Goal: Communication & Community: Connect with others

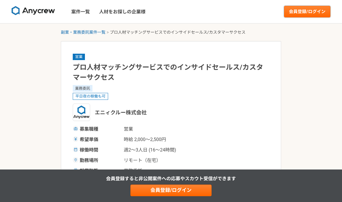
click at [308, 15] on link "会員登録/ログイン" at bounding box center [307, 12] width 46 height 12
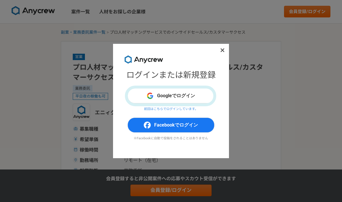
click at [189, 95] on button "Googleでログイン" at bounding box center [171, 95] width 87 height 15
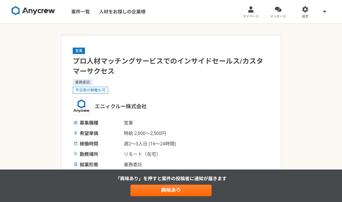
click at [283, 11] on link "メッセージ" at bounding box center [278, 11] width 27 height 23
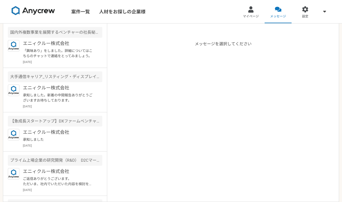
click at [73, 95] on p "承知しました。新着の中間報告ありがとうございますお待ちしております。" at bounding box center [59, 98] width 72 height 10
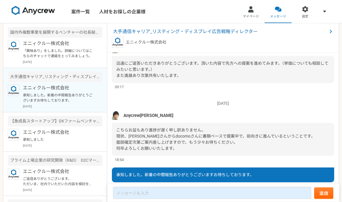
scroll to position [23, 0]
